Goal: Transaction & Acquisition: Purchase product/service

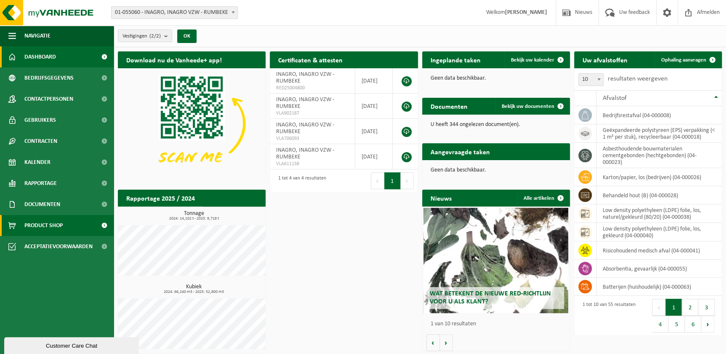
click at [51, 225] on span "Product Shop" at bounding box center [43, 225] width 38 height 21
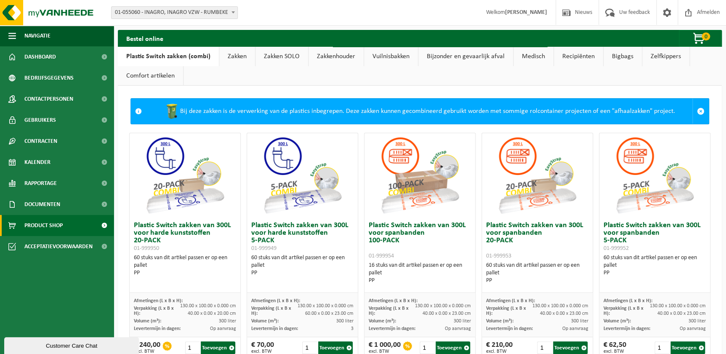
click at [575, 60] on link "Recipiënten" at bounding box center [578, 56] width 49 height 19
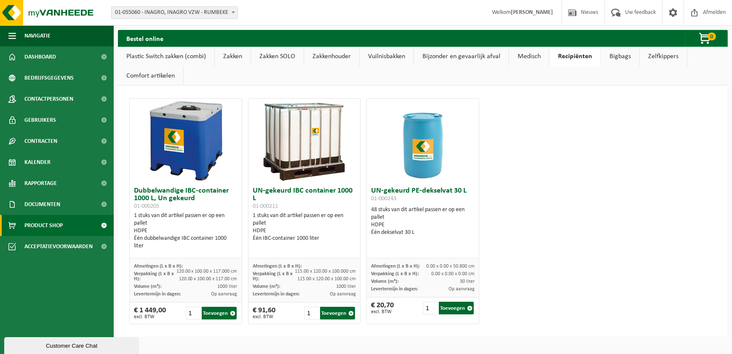
drag, startPoint x: 518, startPoint y: 191, endPoint x: 497, endPoint y: 197, distance: 22.1
click at [517, 192] on div "Dubbelwandige IBC-container 1000 L, Un gekeurd 01-000205 1 stuks van dit artike…" at bounding box center [422, 211] width 593 height 234
click at [146, 76] on link "Comfort artikelen" at bounding box center [150, 75] width 65 height 19
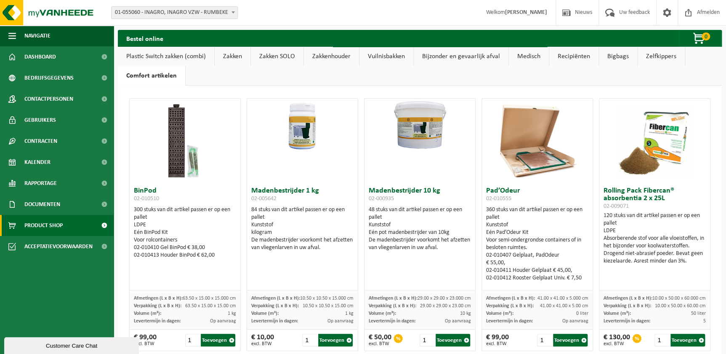
click at [429, 55] on link "Bijzonder en gevaarlijk afval" at bounding box center [461, 56] width 95 height 19
